Goal: Information Seeking & Learning: Find specific page/section

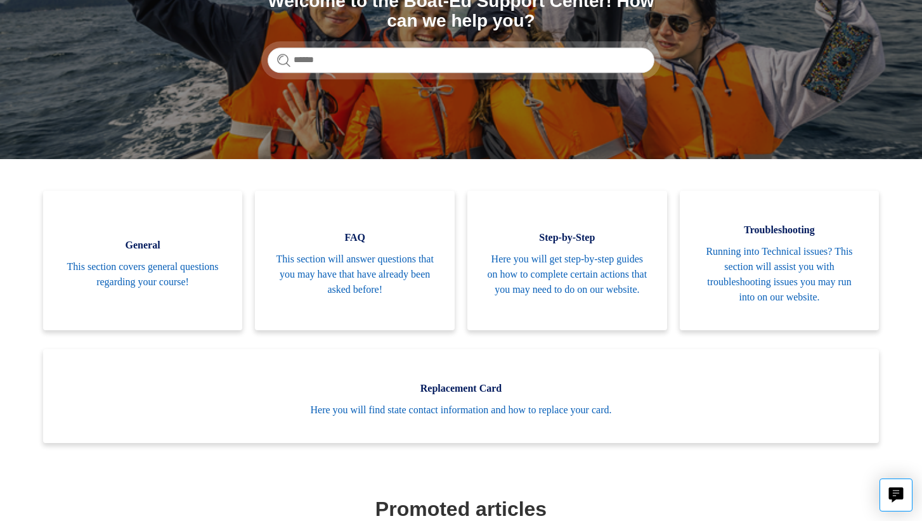
scroll to position [176, 0]
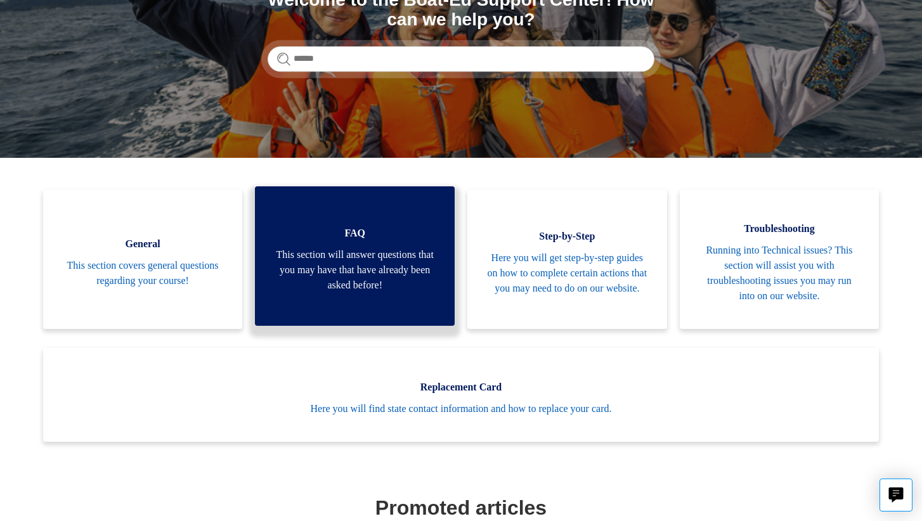
click at [378, 281] on span "This section will answer questions that you may have that have already been ask…" at bounding box center [355, 270] width 162 height 46
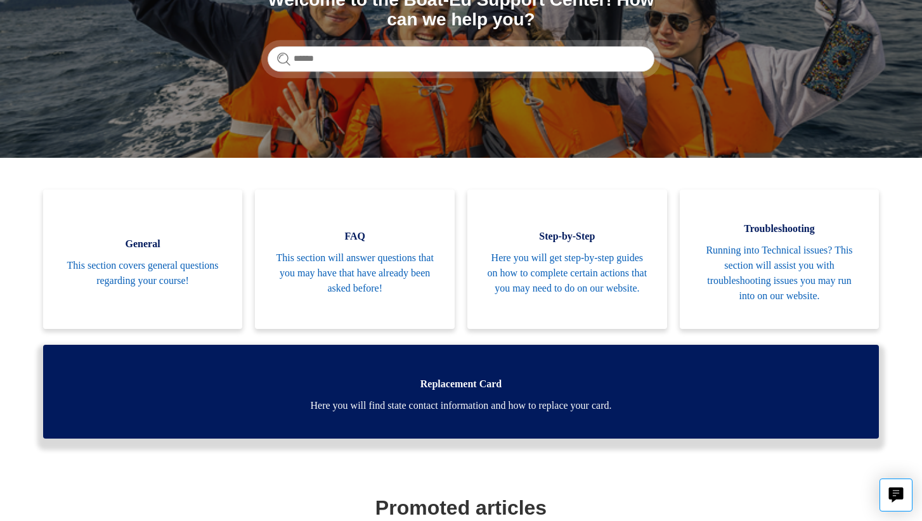
click at [436, 411] on span "Here you will find state contact information and how to replace your card." at bounding box center [461, 405] width 798 height 15
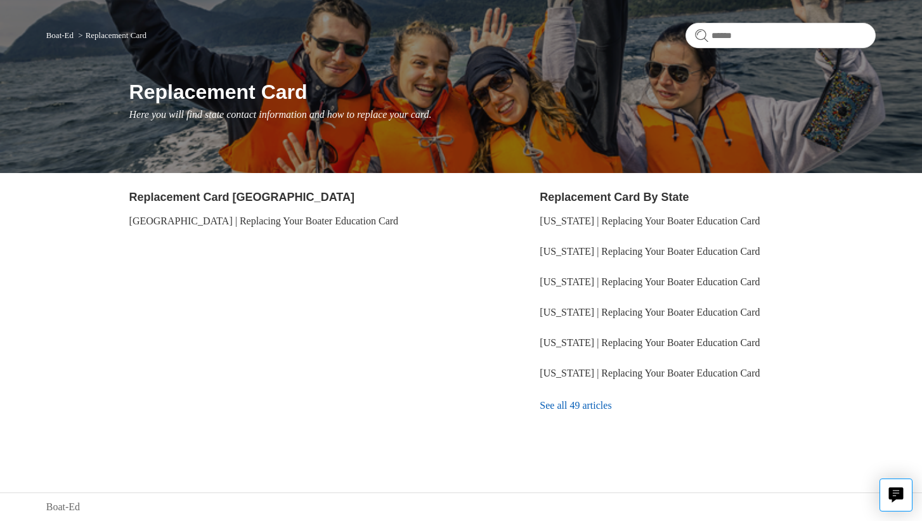
scroll to position [89, 0]
click at [581, 408] on link "See all 49 articles" at bounding box center [708, 406] width 336 height 34
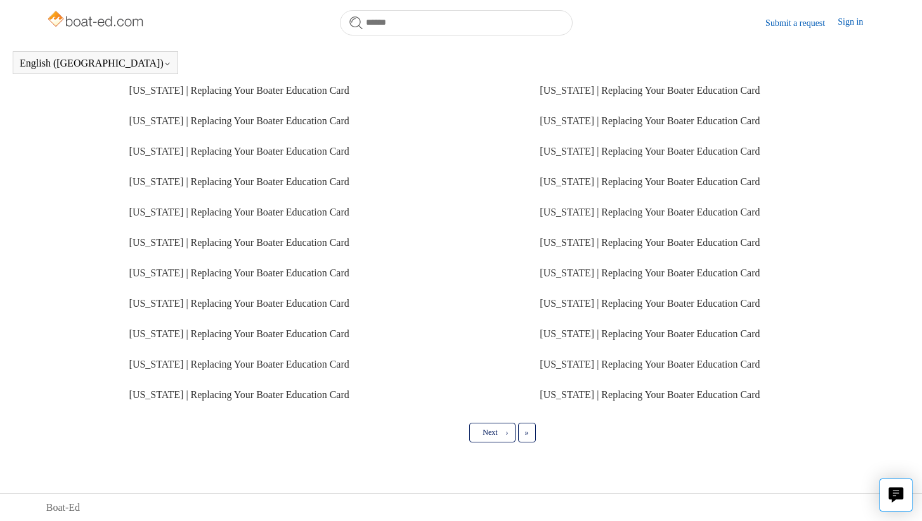
scroll to position [268, 0]
click at [528, 433] on span "»" at bounding box center [527, 432] width 4 height 9
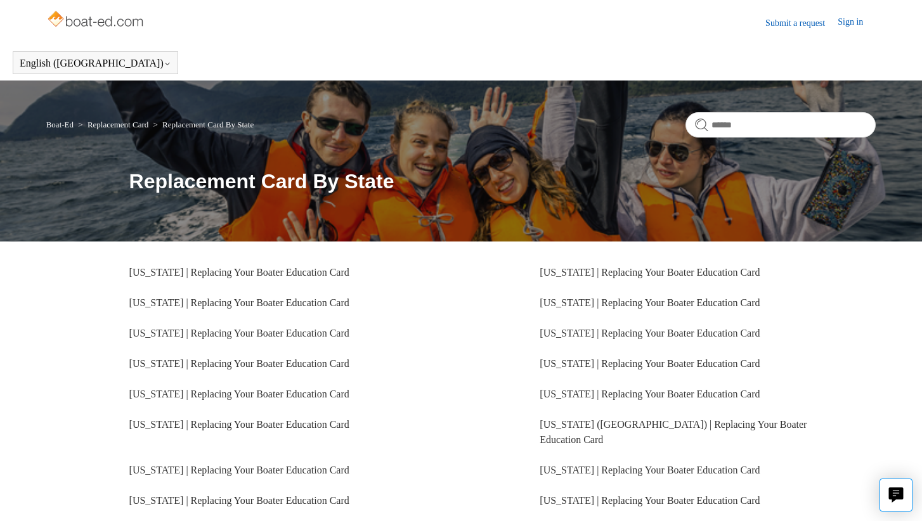
click at [574, 417] on li "District of Columbia (DC) | Replacing Your Boater Education Card" at bounding box center [708, 433] width 336 height 46
click at [572, 424] on link "District of Columbia (DC) | Replacing Your Boater Education Card" at bounding box center [673, 432] width 267 height 26
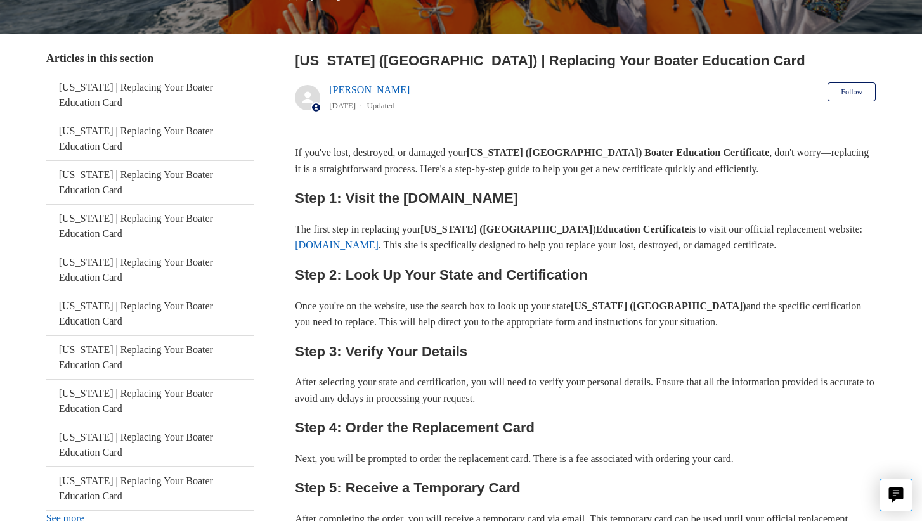
scroll to position [249, 0]
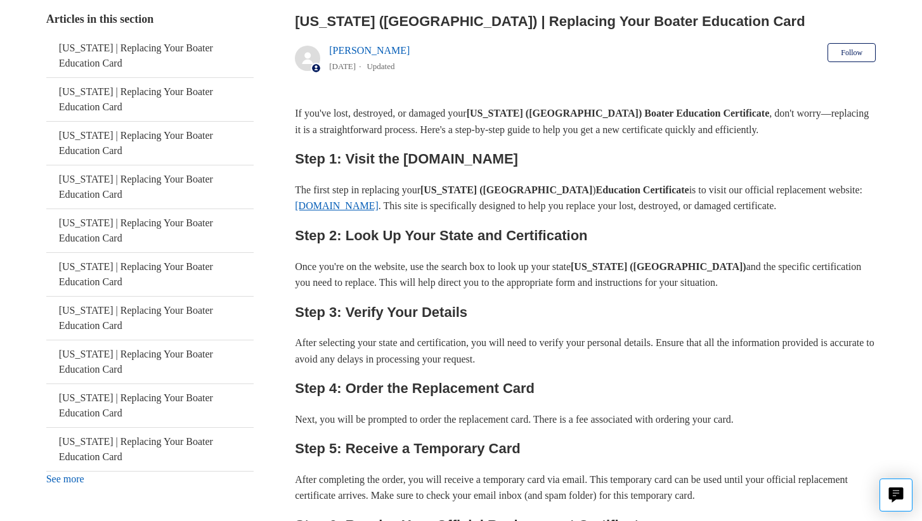
click at [313, 204] on link "[DOMAIN_NAME]" at bounding box center [337, 205] width 84 height 11
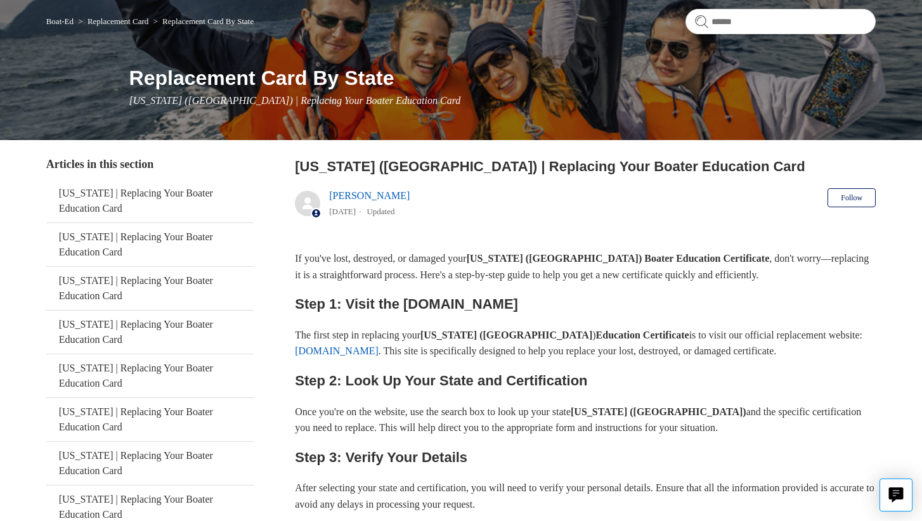
scroll to position [105, 0]
